Goal: Browse casually

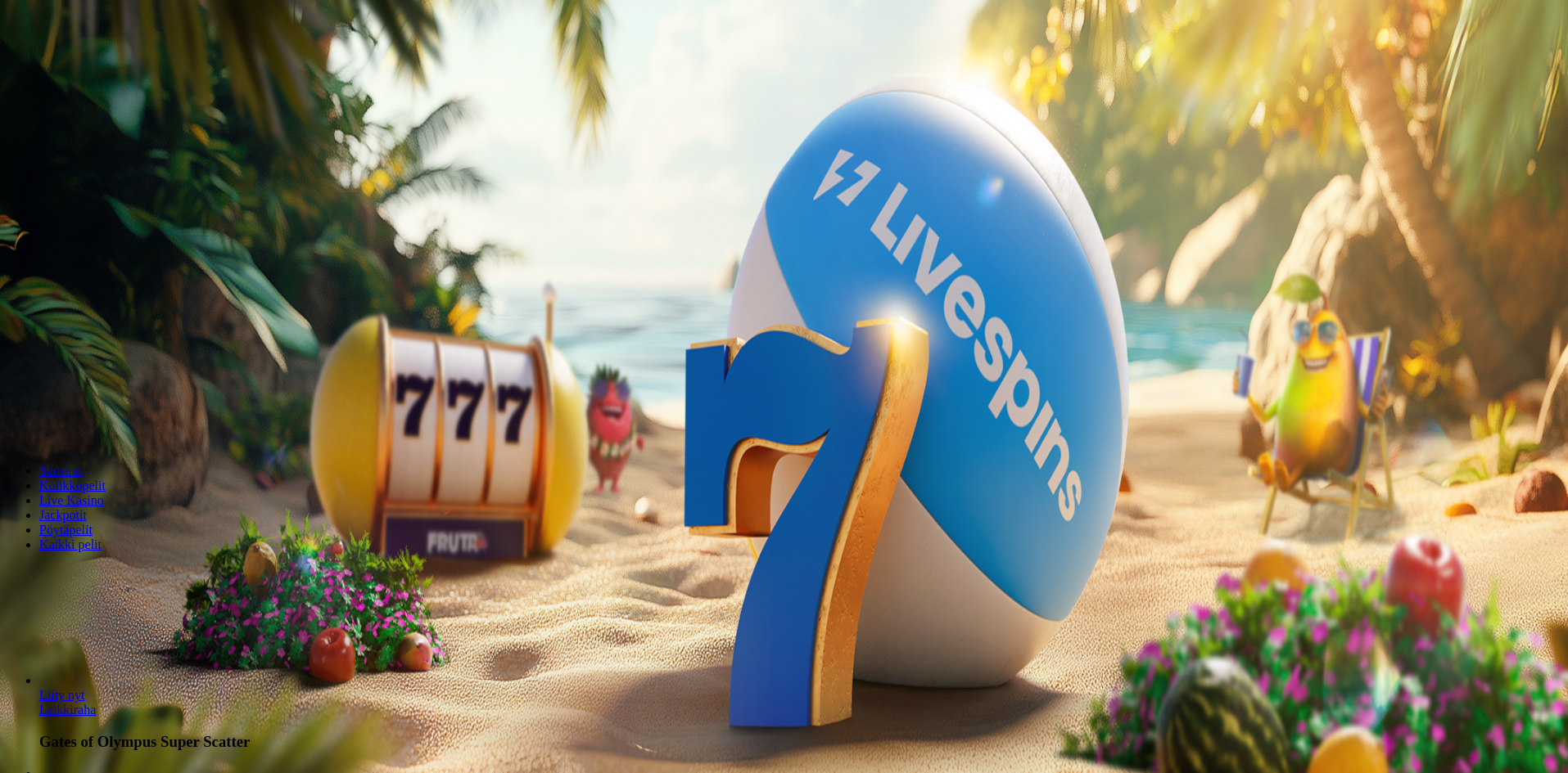
drag, startPoint x: 1513, startPoint y: 731, endPoint x: 1432, endPoint y: 720, distance: 81.7
click at [105, 492] on span "Kolikkopelit" at bounding box center [72, 485] width 66 height 14
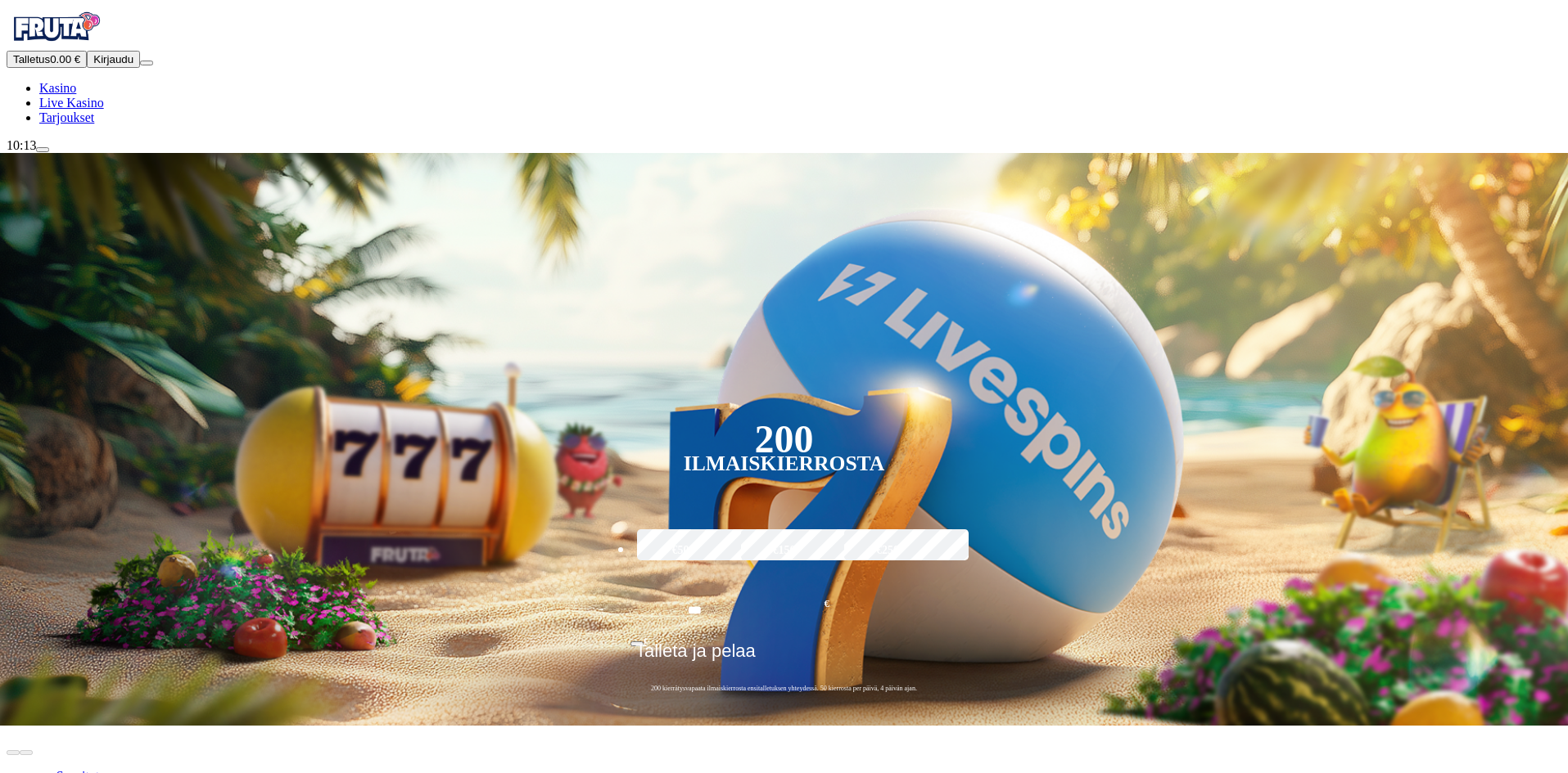
drag, startPoint x: 145, startPoint y: 698, endPoint x: 153, endPoint y: 365, distance: 333.1
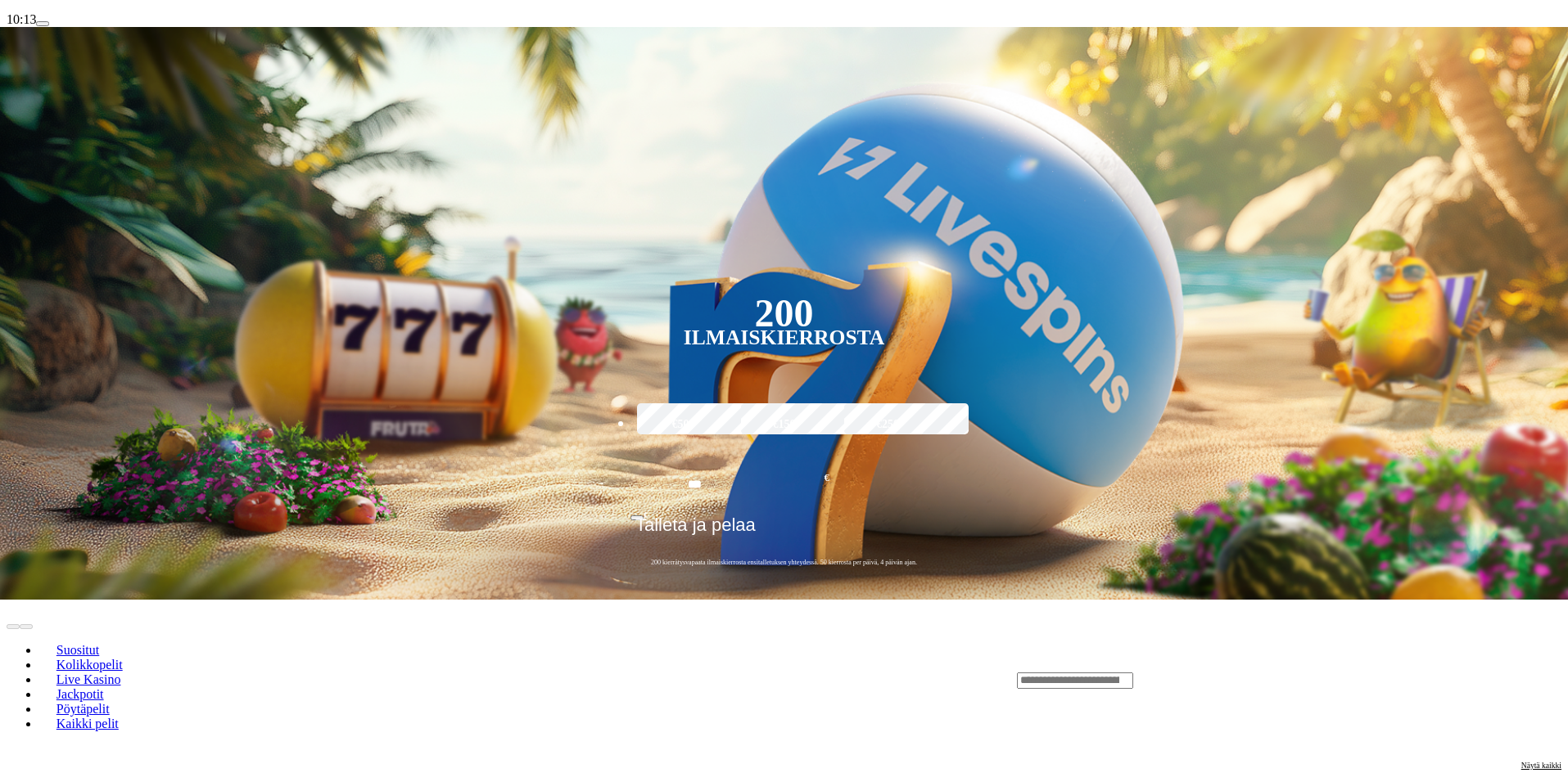
scroll to position [163, 0]
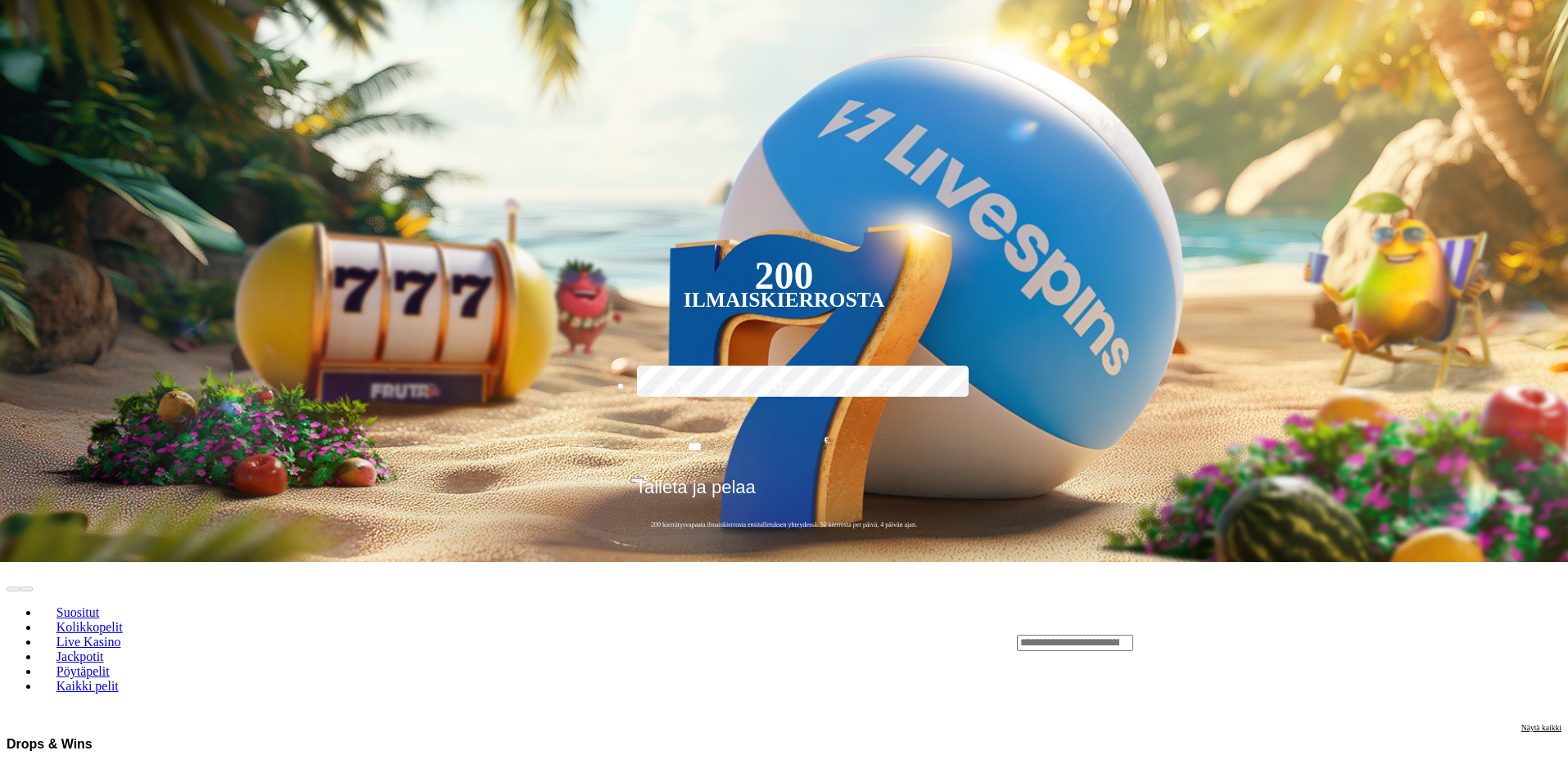
click at [1185, 634] on div "Lobby" at bounding box center [1288, 643] width 544 height 17
click at [1133, 634] on input "Search" at bounding box center [1075, 642] width 117 height 16
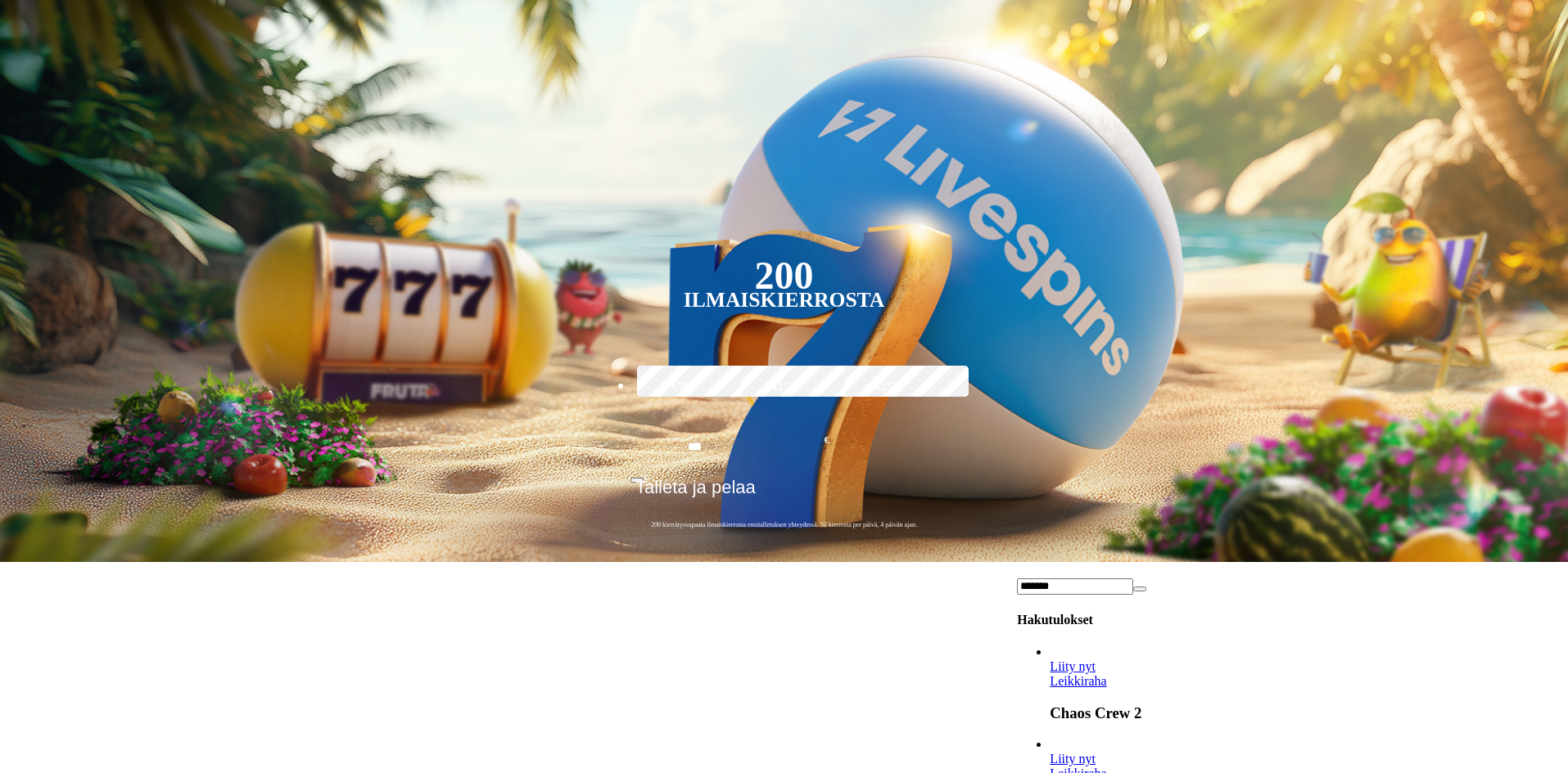
type input "*******"
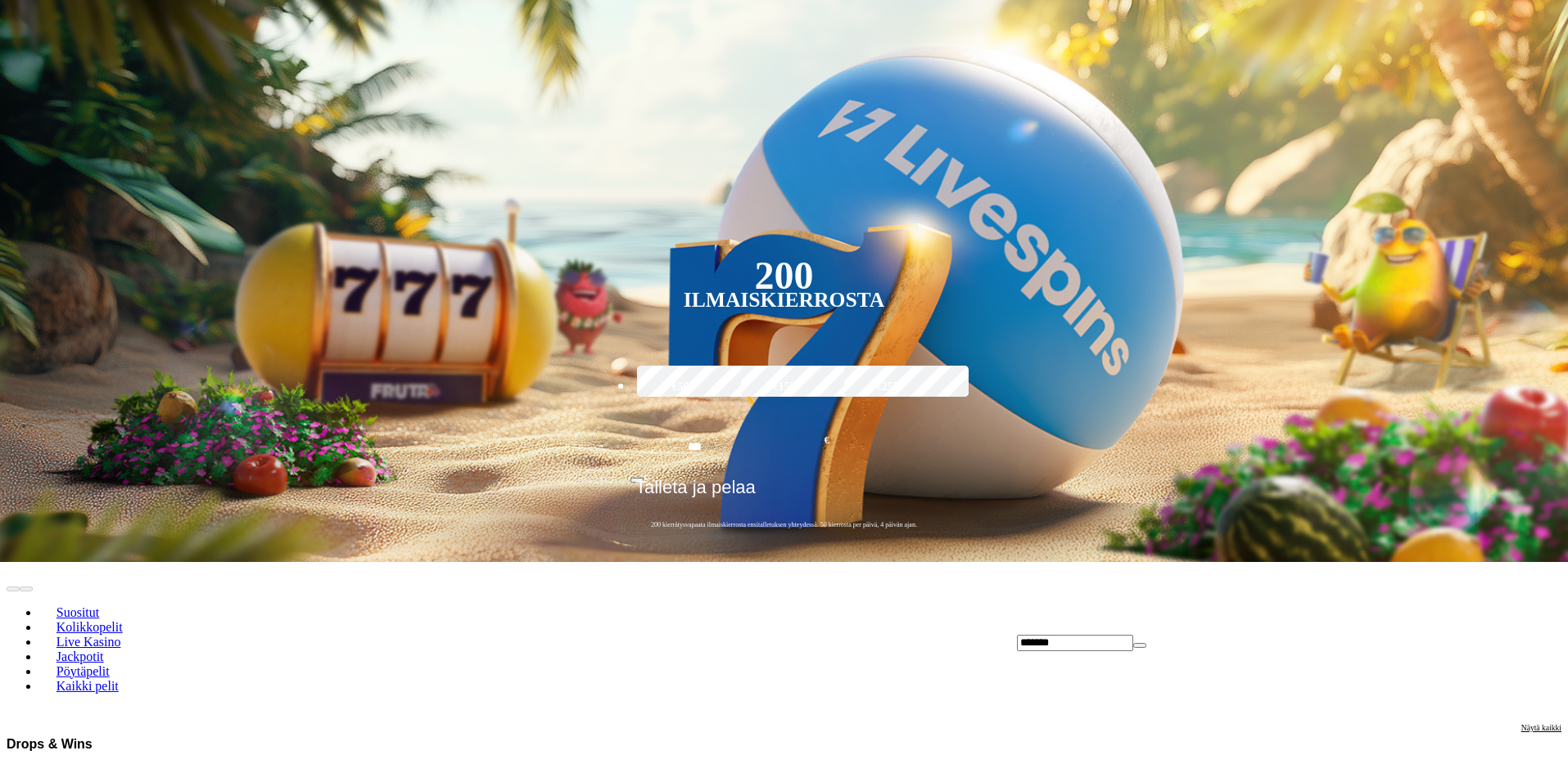
click at [125, 679] on span "Kaikki pelit" at bounding box center [87, 686] width 76 height 14
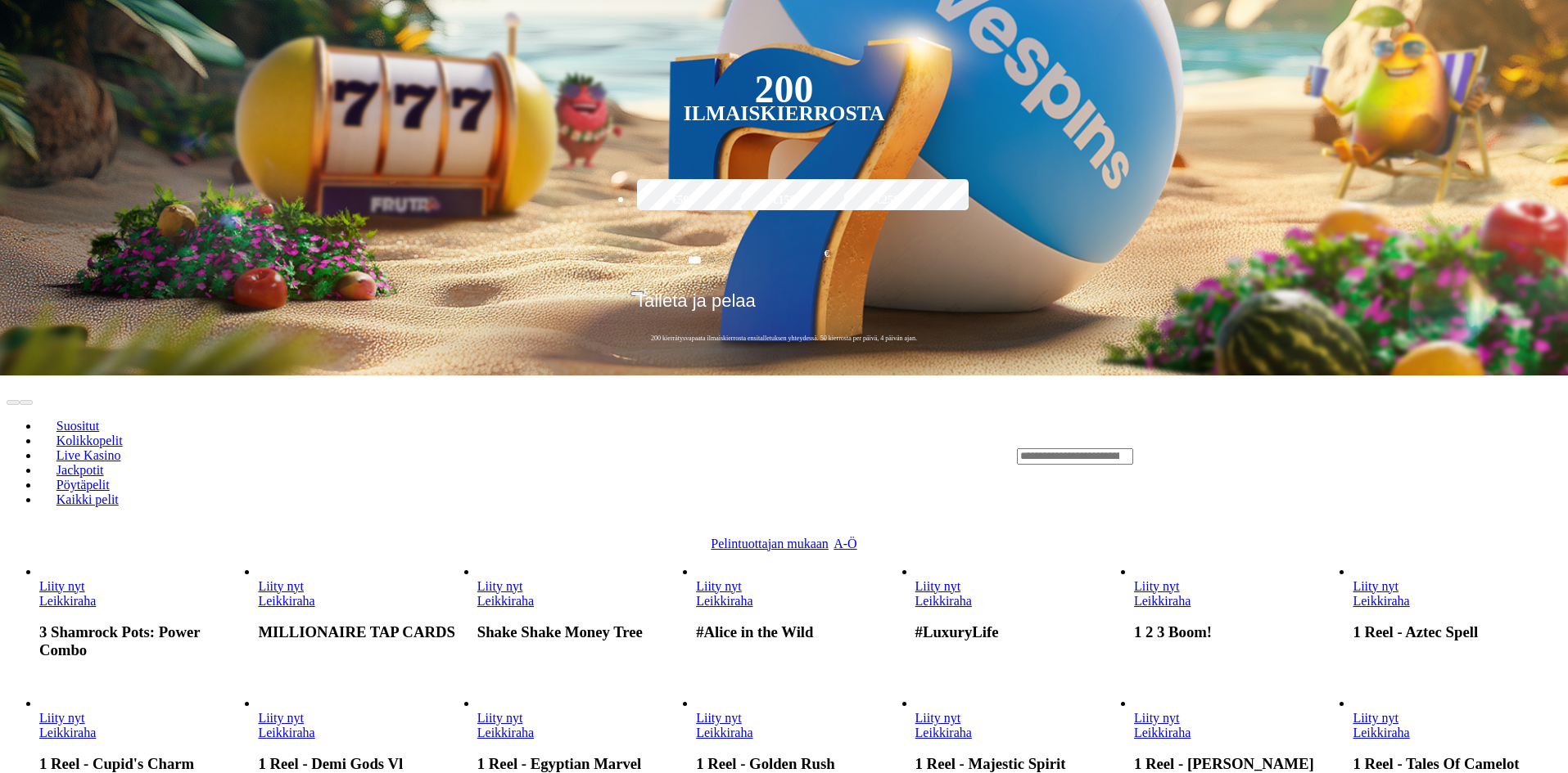
scroll to position [409, 0]
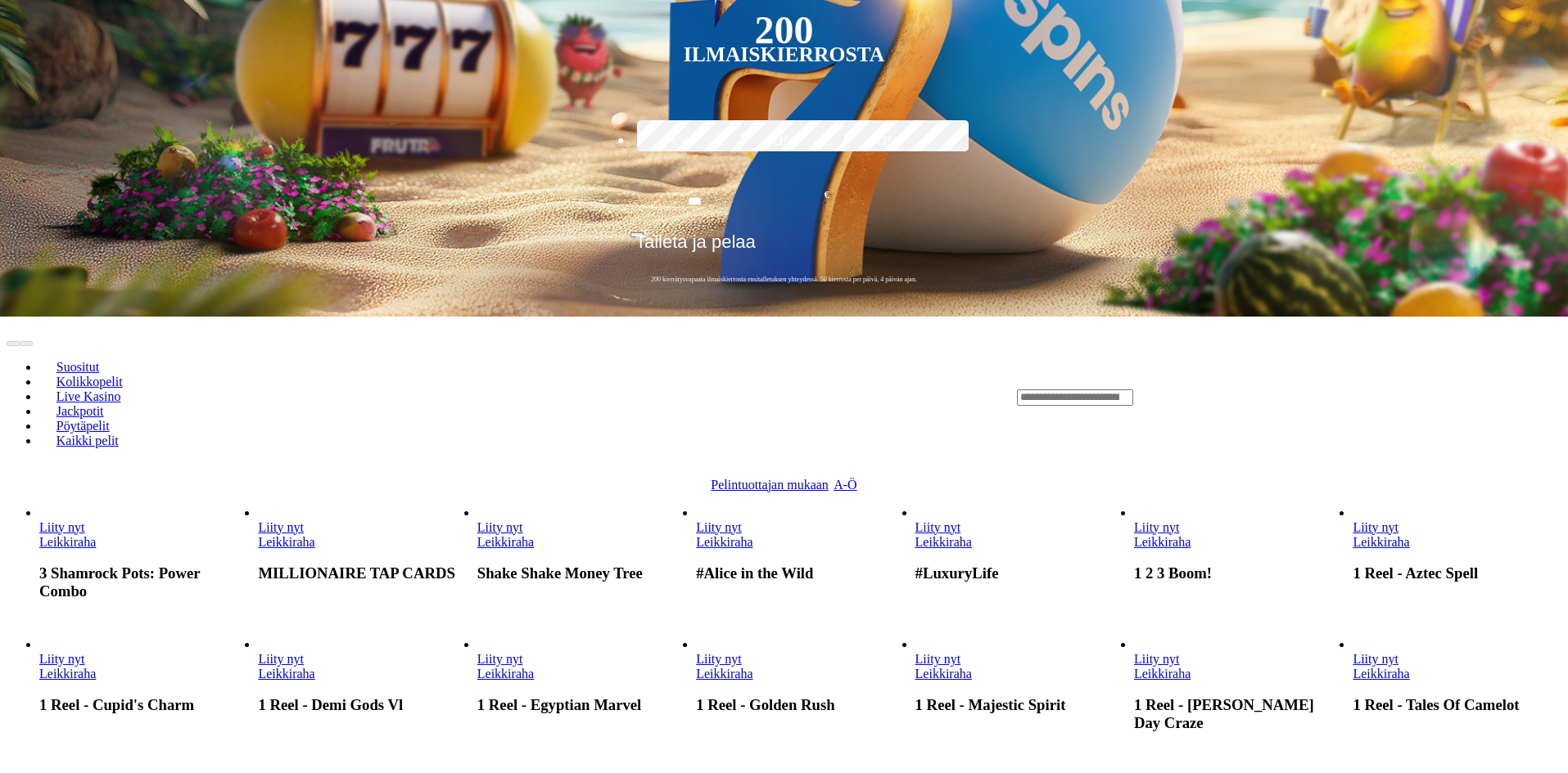
click at [828, 478] on span "Pelintuottajan mukaan" at bounding box center [769, 484] width 118 height 14
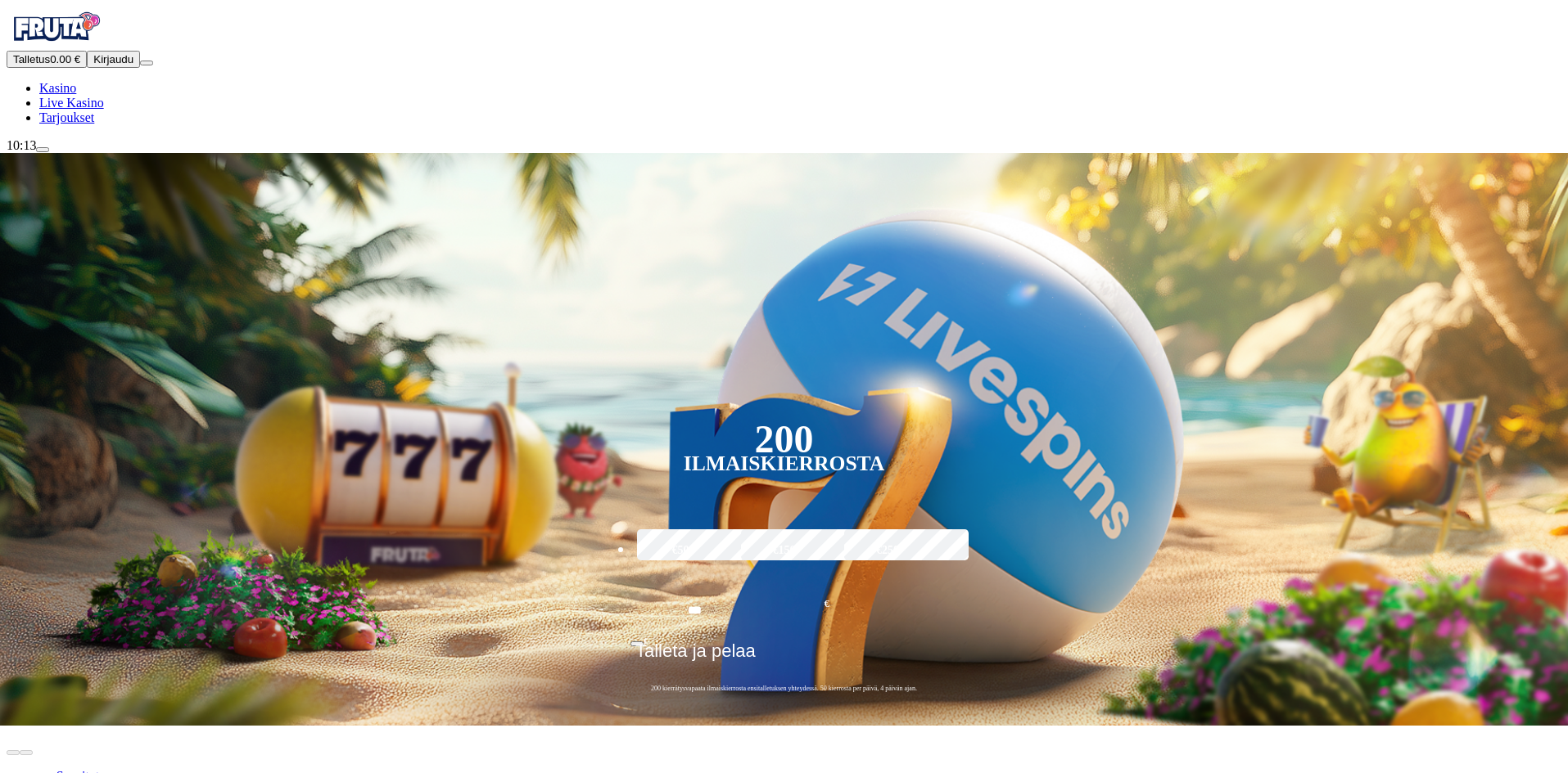
click at [105, 769] on span "Suositut" at bounding box center [77, 776] width 55 height 14
